Goal: Task Accomplishment & Management: Use online tool/utility

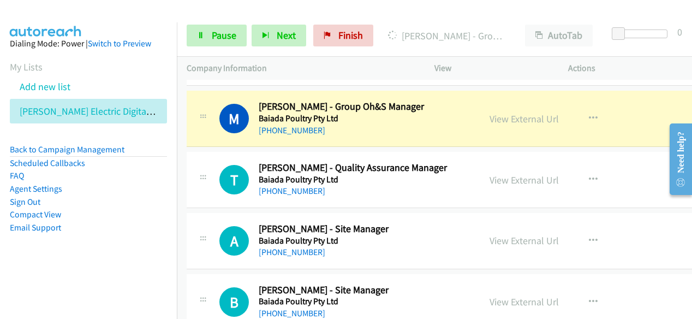
scroll to position [2346, 0]
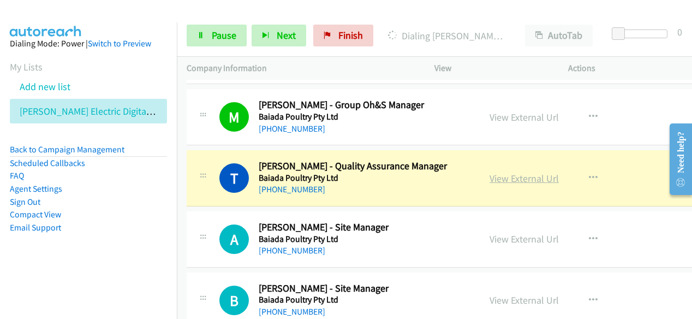
click at [522, 173] on link "View External Url" at bounding box center [523, 178] width 69 height 13
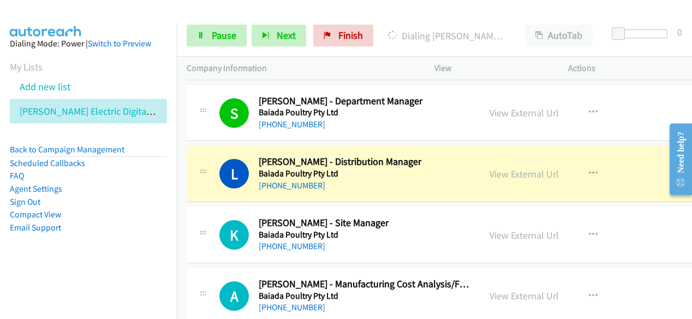
scroll to position [2619, 0]
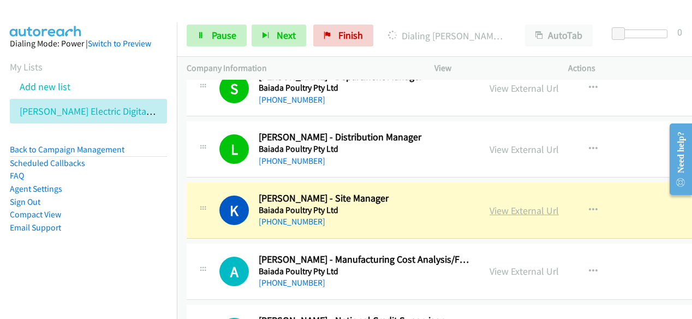
click at [513, 204] on link "View External Url" at bounding box center [523, 210] width 69 height 13
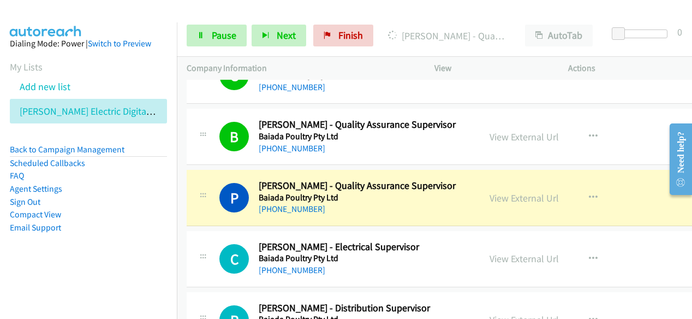
scroll to position [3001, 0]
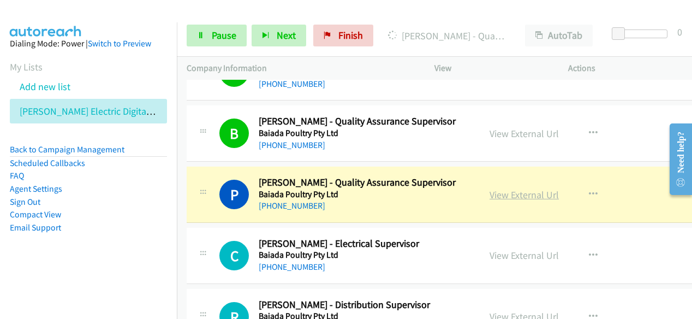
click at [526, 188] on link "View External Url" at bounding box center [523, 194] width 69 height 13
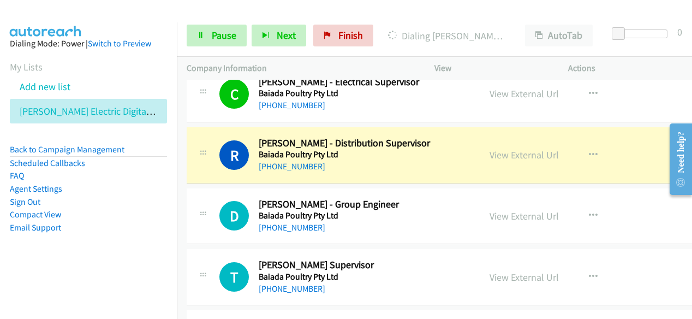
scroll to position [3165, 0]
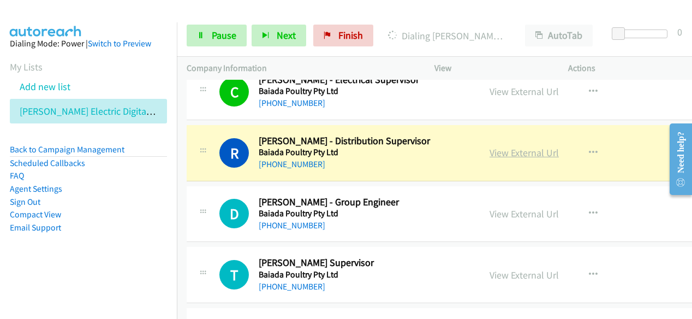
click at [518, 146] on link "View External Url" at bounding box center [523, 152] width 69 height 13
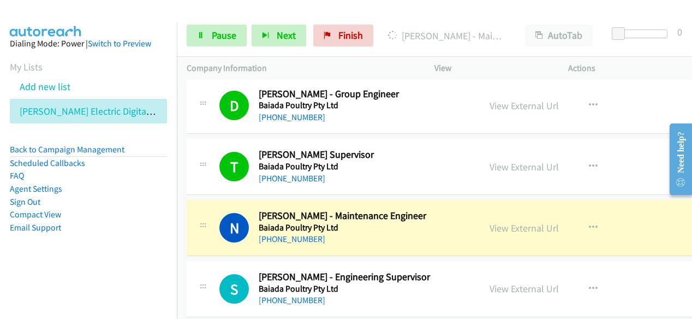
scroll to position [3274, 0]
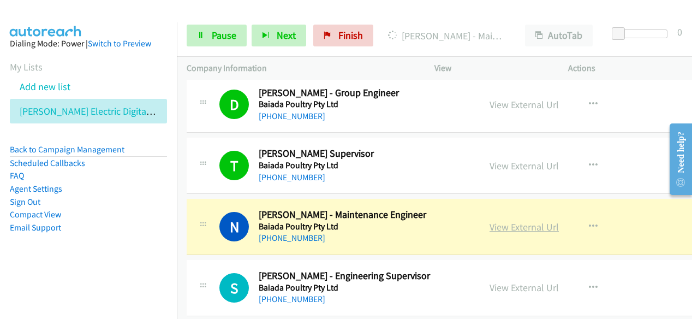
click at [504, 220] on link "View External Url" at bounding box center [523, 226] width 69 height 13
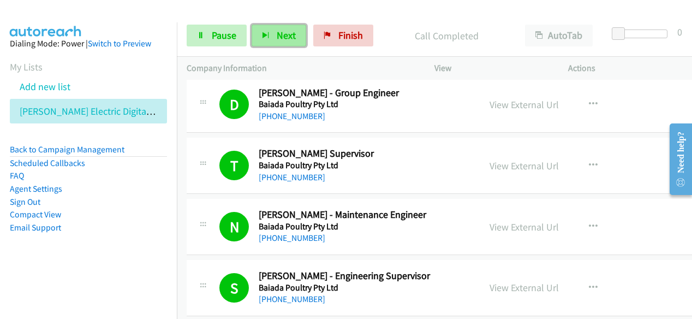
click at [271, 42] on button "Next" at bounding box center [279, 36] width 55 height 22
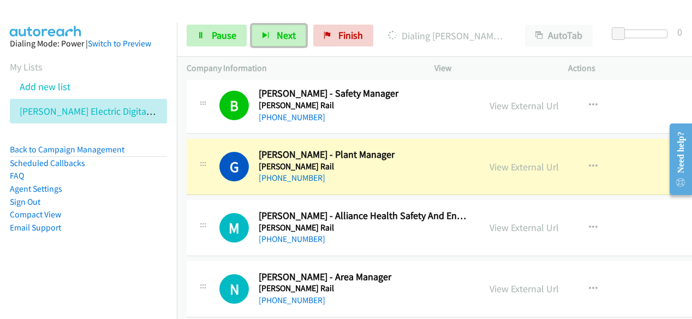
scroll to position [4311, 0]
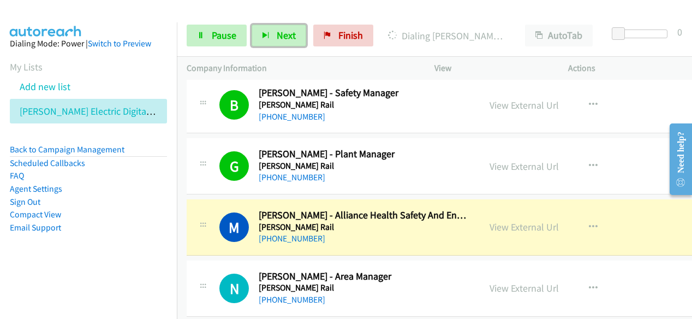
drag, startPoint x: 487, startPoint y: 212, endPoint x: 379, endPoint y: 318, distance: 152.0
drag, startPoint x: 413, startPoint y: 221, endPoint x: 537, endPoint y: 214, distance: 124.6
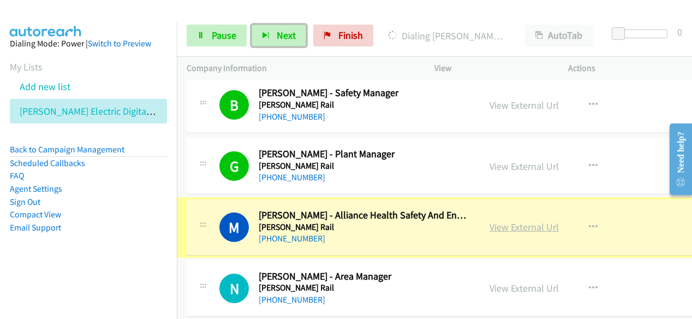
click at [535, 220] on link "View External Url" at bounding box center [523, 226] width 69 height 13
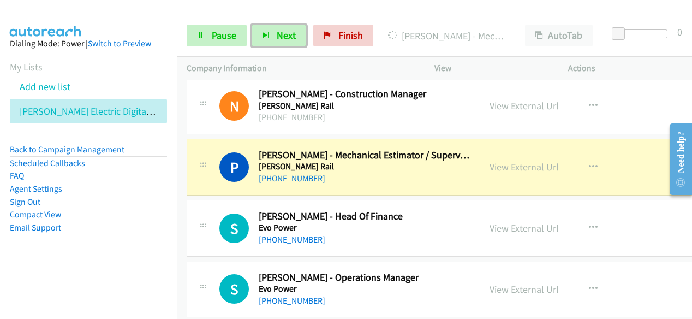
scroll to position [4747, 0]
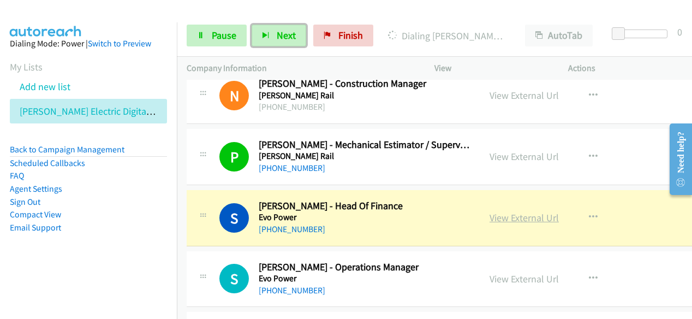
click at [495, 211] on link "View External Url" at bounding box center [523, 217] width 69 height 13
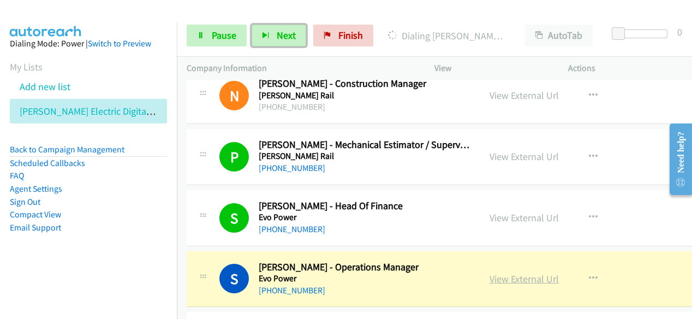
click at [504, 272] on link "View External Url" at bounding box center [523, 278] width 69 height 13
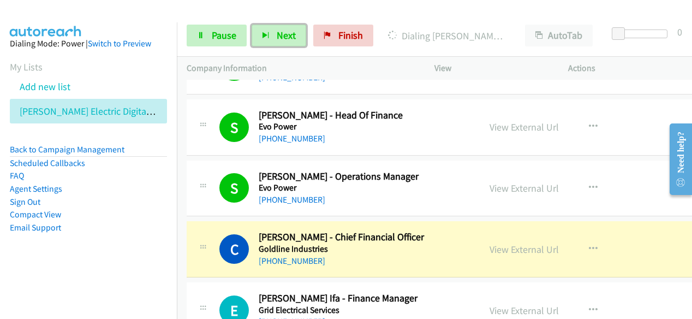
scroll to position [4911, 0]
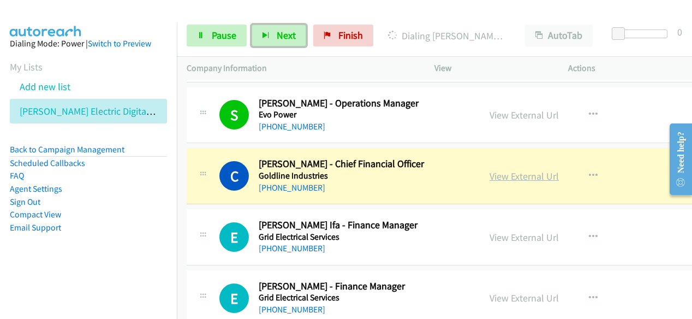
click at [513, 170] on link "View External Url" at bounding box center [523, 176] width 69 height 13
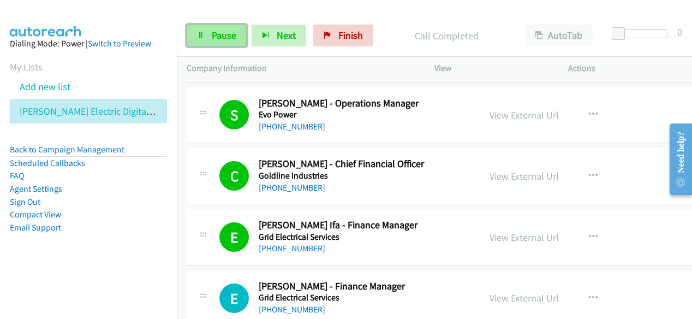
click at [198, 37] on icon at bounding box center [201, 36] width 8 height 8
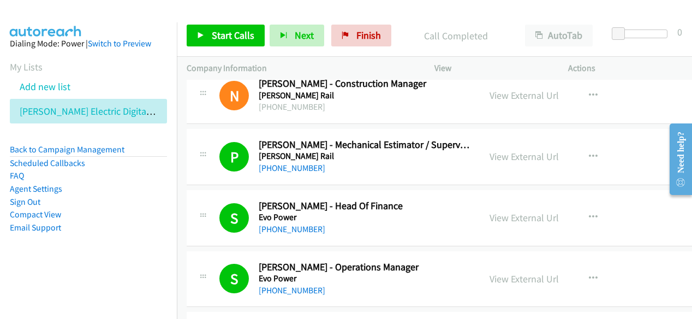
scroll to position [4529, 0]
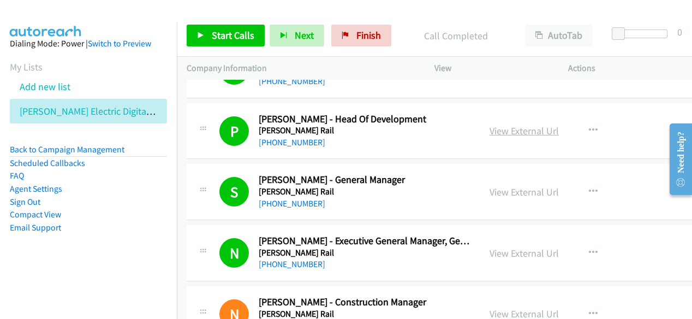
click at [519, 124] on link "View External Url" at bounding box center [523, 130] width 69 height 13
drag, startPoint x: 82, startPoint y: 246, endPoint x: 119, endPoint y: 266, distance: 41.8
click at [82, 246] on aside "Dialing Mode: Power | Switch to Preview My Lists Add new list [PERSON_NAME] Ele…" at bounding box center [88, 152] width 177 height 261
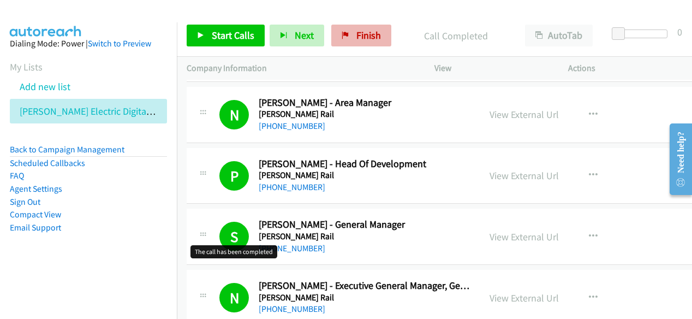
scroll to position [4474, 0]
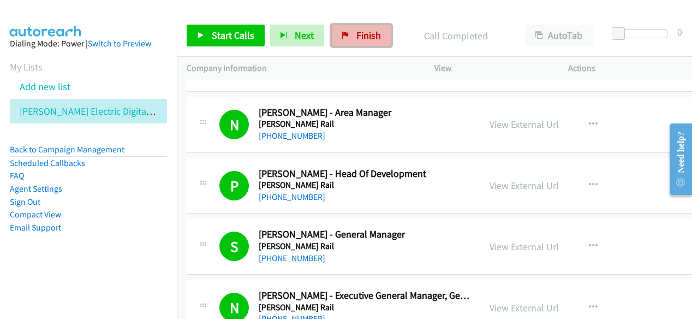
click at [356, 32] on span "Finish" at bounding box center [368, 35] width 25 height 13
